Goal: Find specific page/section: Find specific page/section

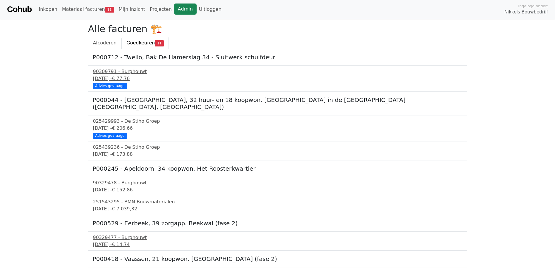
click at [174, 10] on link "Admin" at bounding box center [185, 9] width 23 height 11
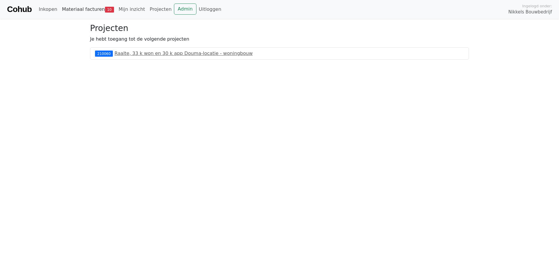
click at [73, 5] on link "Materiaal facturen 10" at bounding box center [88, 10] width 57 height 12
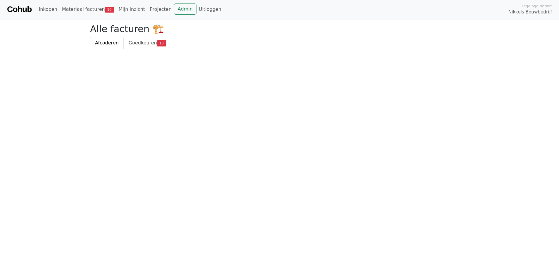
click at [139, 44] on span "Goedkeuren" at bounding box center [143, 43] width 28 height 6
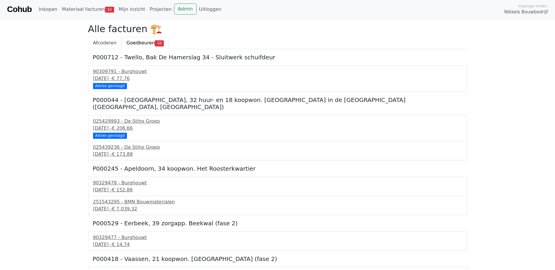
click at [101, 44] on span "Afcoderen" at bounding box center [105, 43] width 24 height 6
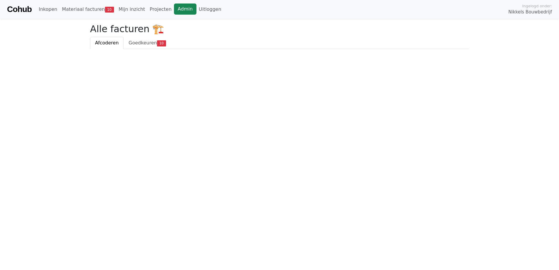
click at [178, 10] on link "Admin" at bounding box center [185, 9] width 23 height 11
